Goal: Task Accomplishment & Management: Complete application form

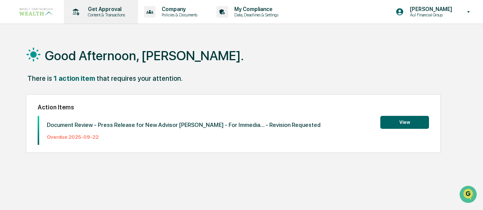
click at [111, 11] on p "Get Approval" at bounding box center [105, 9] width 47 height 6
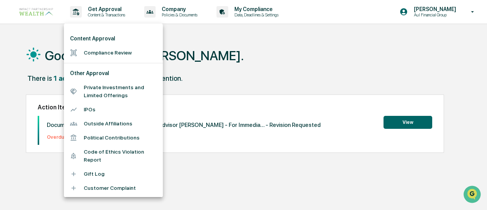
click at [122, 52] on li "Compliance Review" at bounding box center [113, 53] width 99 height 14
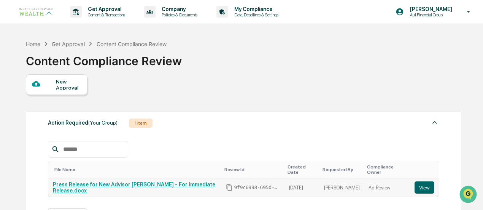
click at [196, 181] on link "Press Release for New Advisor Tracey Richardson - For Immediate Release.docx" at bounding box center [134, 187] width 163 height 12
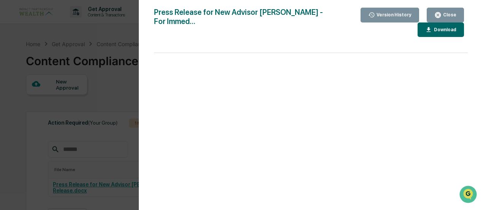
click at [126, 84] on div "Version History 09/09/2025, 02:28 PM Meghan Caviris 09/09/2025, 02:27 PM Meghan…" at bounding box center [241, 105] width 483 height 210
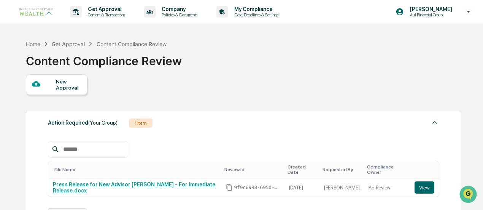
click at [69, 85] on div "New Approval" at bounding box center [69, 84] width 26 height 12
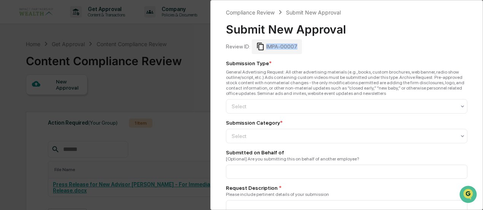
drag, startPoint x: 294, startPoint y: 46, endPoint x: 263, endPoint y: 49, distance: 31.7
click at [263, 49] on div "IMPA-00007" at bounding box center [277, 46] width 50 height 14
copy div "IMPA-00007"
click at [261, 107] on div at bounding box center [344, 106] width 224 height 8
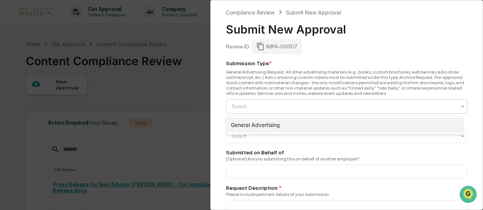
click at [265, 122] on div "General Advertising" at bounding box center [344, 124] width 237 height 15
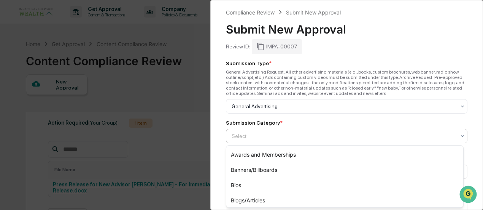
click at [258, 135] on div at bounding box center [344, 136] width 224 height 8
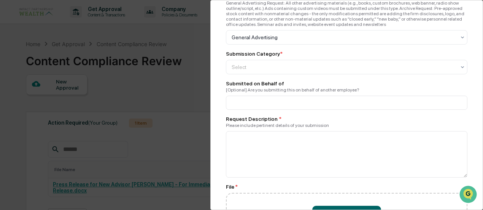
scroll to position [68, 0]
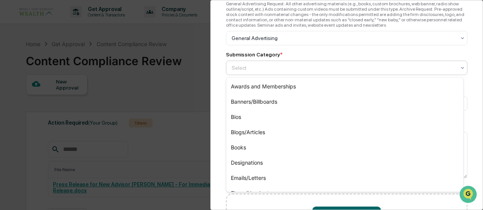
click at [360, 62] on div "Select" at bounding box center [347, 68] width 242 height 14
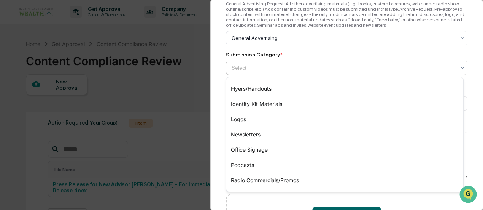
scroll to position [112, 0]
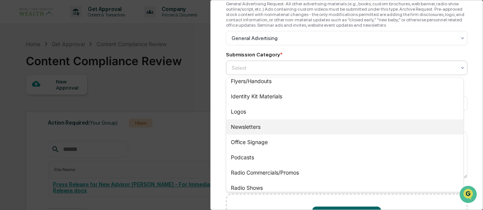
click at [253, 124] on div "Newsletters" at bounding box center [344, 126] width 237 height 15
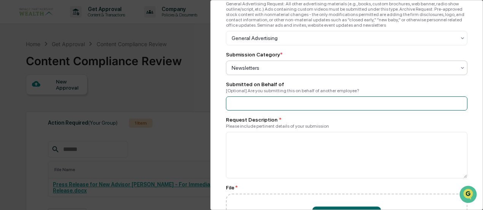
click at [298, 104] on input at bounding box center [347, 103] width 242 height 14
type input "*********"
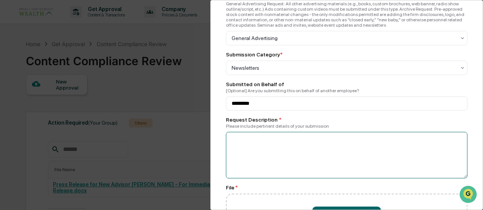
click at [271, 147] on textarea at bounding box center [347, 155] width 242 height 46
type textarea "**********"
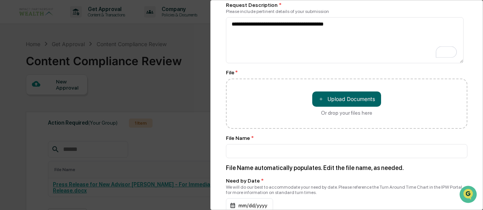
scroll to position [182, 0]
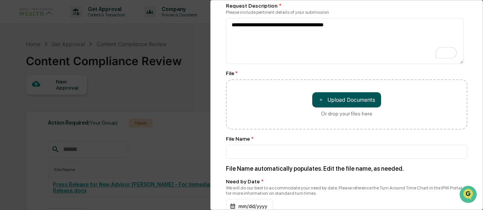
click at [336, 101] on button "＋ Upload Documents" at bounding box center [346, 99] width 69 height 15
type input "**********"
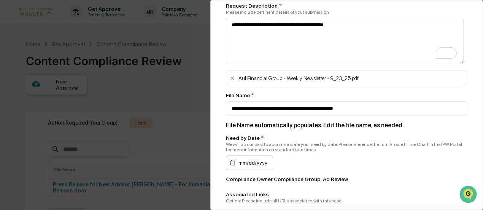
click at [255, 170] on div "mm/dd/yyyy" at bounding box center [249, 162] width 47 height 14
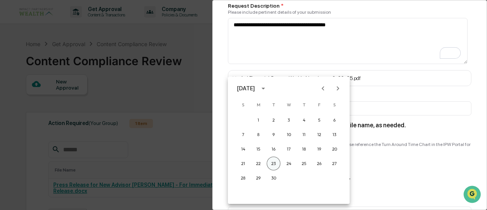
click at [279, 164] on button "23" at bounding box center [274, 163] width 14 height 14
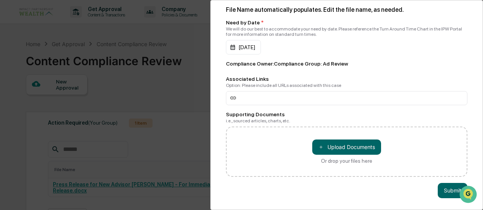
scroll to position [304, 0]
click at [445, 185] on button "Submit" at bounding box center [453, 190] width 30 height 15
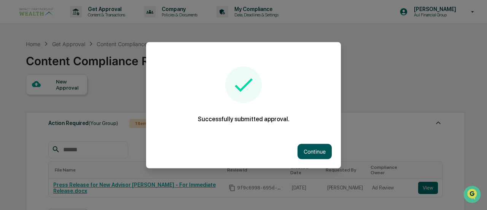
click at [321, 149] on button "Continue" at bounding box center [315, 150] width 34 height 15
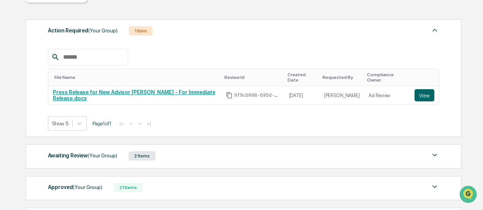
scroll to position [108, 0]
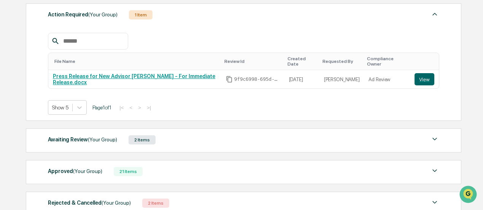
drag, startPoint x: 483, startPoint y: 118, endPoint x: 215, endPoint y: 115, distance: 268.0
click at [215, 115] on div "Get Approval Content & Transactions Company Policies & Documents My Compliance …" at bounding box center [241, 77] width 483 height 371
click at [142, 135] on div "2 Items" at bounding box center [142, 139] width 27 height 9
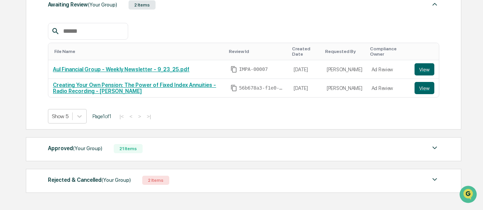
scroll to position [242, 0]
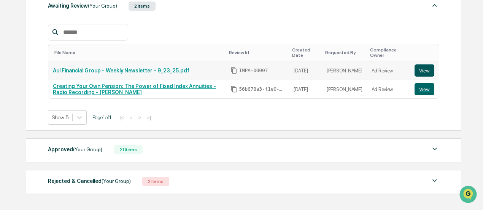
click at [430, 67] on button "View" at bounding box center [425, 70] width 20 height 12
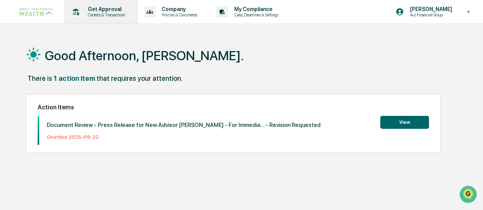
click at [96, 9] on p "Get Approval" at bounding box center [105, 9] width 47 height 6
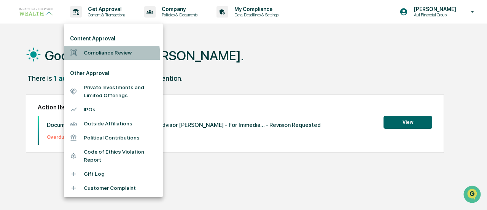
click at [100, 56] on li "Compliance Review" at bounding box center [113, 53] width 99 height 14
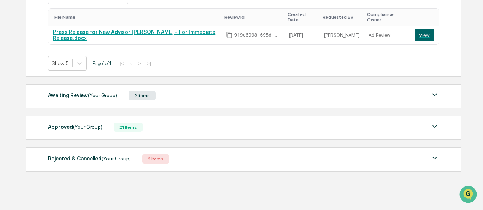
scroll to position [155, 0]
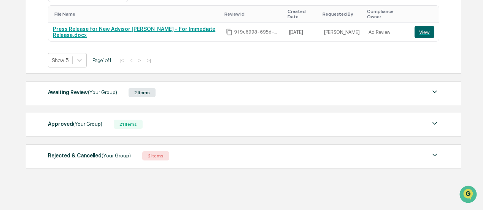
click at [135, 89] on div "2 Items" at bounding box center [142, 92] width 27 height 9
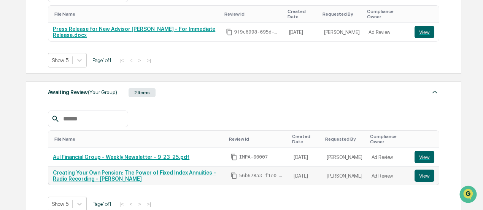
click at [115, 169] on link "Creating Your Own Pension: The Power of Fixed Index Annuities - Radio Recording…" at bounding box center [134, 175] width 163 height 12
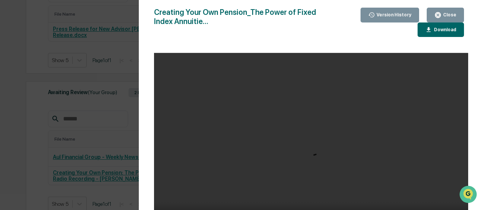
click at [31, 143] on div "Version History 09/08/2025, 09:35 PM Meghan Caviris 09/08/2025, 09:30 PM Meghan…" at bounding box center [241, 105] width 483 height 210
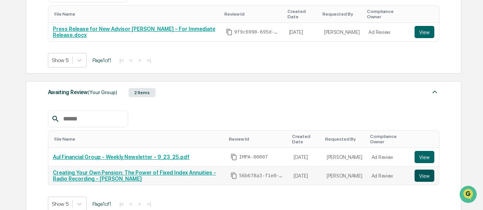
click at [430, 173] on button "View" at bounding box center [425, 175] width 20 height 12
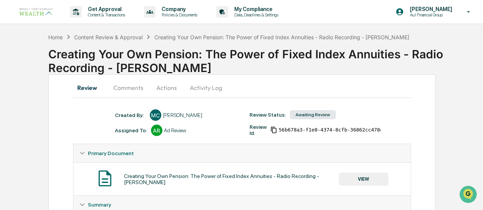
scroll to position [361, 0]
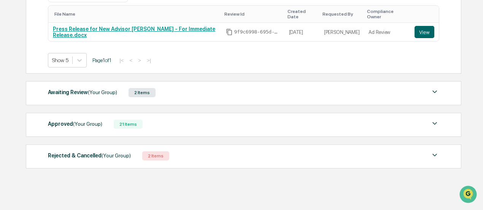
click at [124, 120] on div "21 Items" at bounding box center [128, 124] width 29 height 9
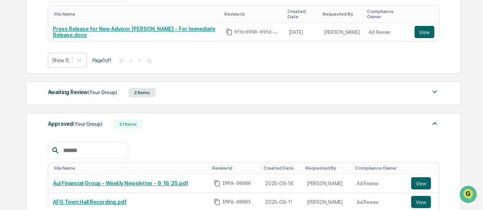
click at [147, 88] on div "2 Items" at bounding box center [142, 92] width 27 height 9
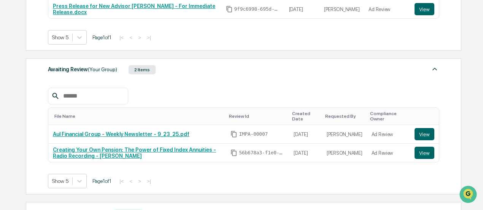
scroll to position [177, 0]
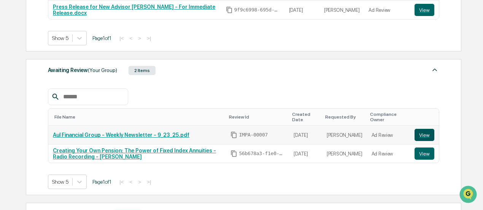
click at [425, 131] on button "View" at bounding box center [425, 135] width 20 height 12
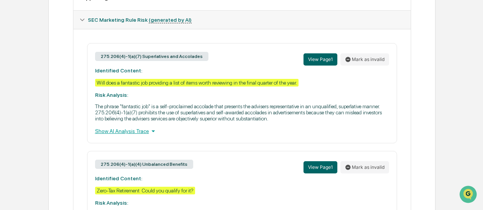
scroll to position [363, 0]
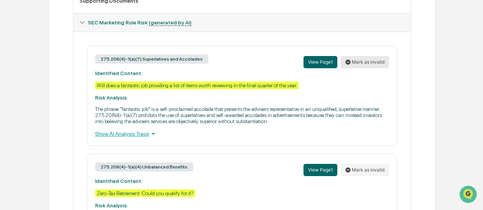
click at [367, 61] on button "Mark as invalid" at bounding box center [365, 62] width 49 height 12
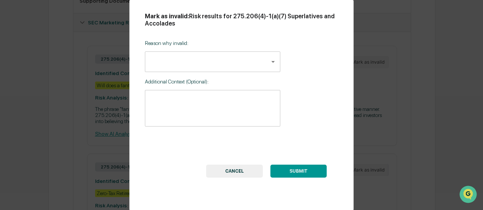
click at [234, 172] on button "CANCEL" at bounding box center [234, 170] width 57 height 13
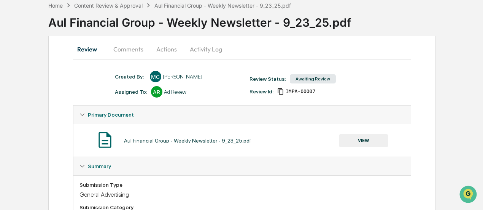
scroll to position [0, 0]
